Goal: Obtain resource: Obtain resource

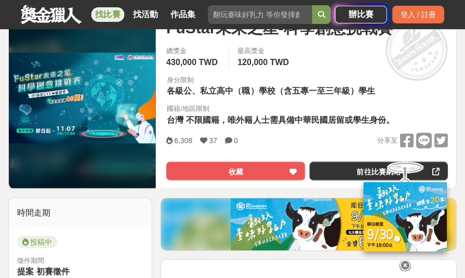
scroll to position [166, 0]
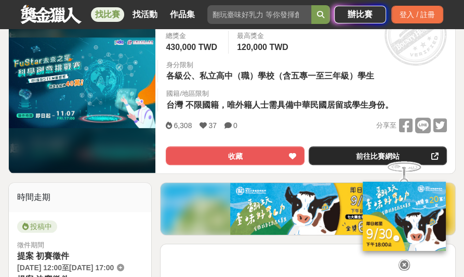
click at [340, 158] on link "前往比賽網站" at bounding box center [378, 155] width 138 height 19
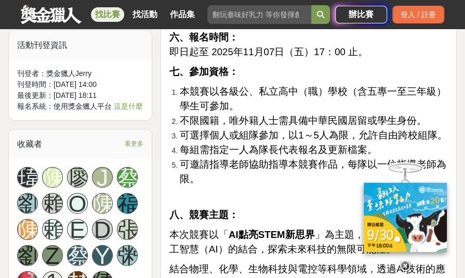
scroll to position [998, 0]
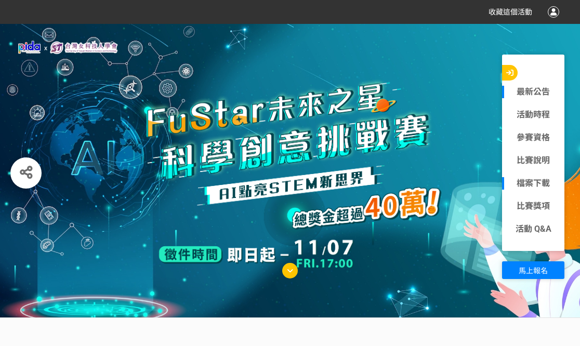
click at [524, 187] on link "檔案下載" at bounding box center [533, 183] width 62 height 12
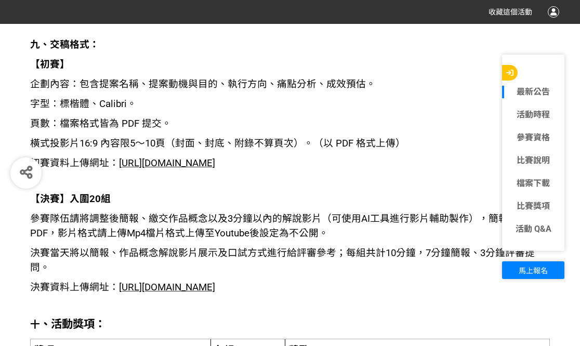
scroll to position [1650, 0]
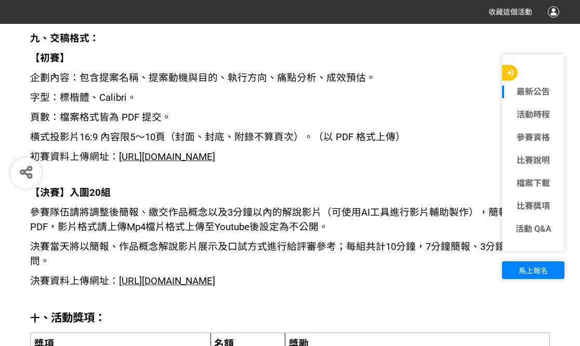
click at [179, 151] on span "[URL][DOMAIN_NAME]" at bounding box center [167, 156] width 96 height 11
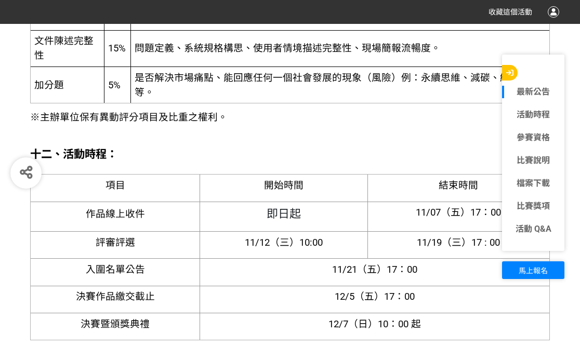
scroll to position [2690, 0]
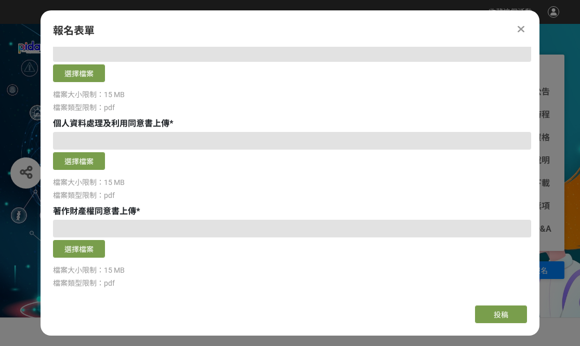
scroll to position [653, 0]
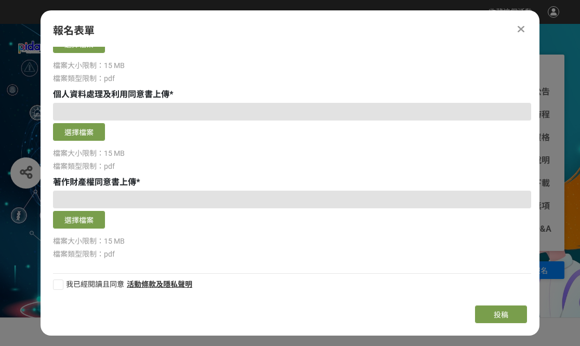
click at [524, 27] on icon at bounding box center [521, 29] width 7 height 10
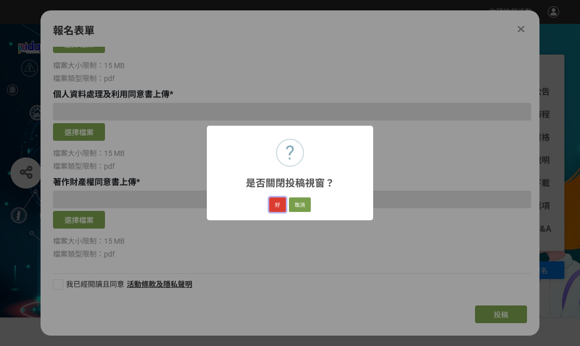
click at [279, 201] on button "好" at bounding box center [277, 205] width 17 height 15
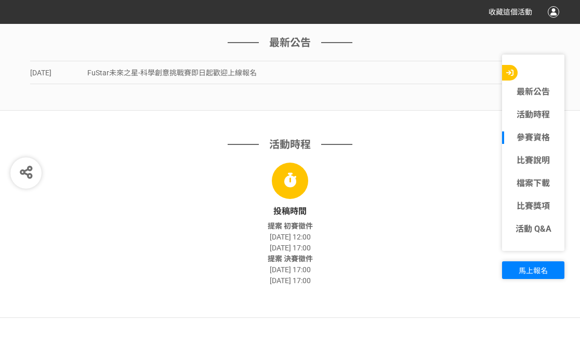
scroll to position [364, 0]
